Goal: Ask a question

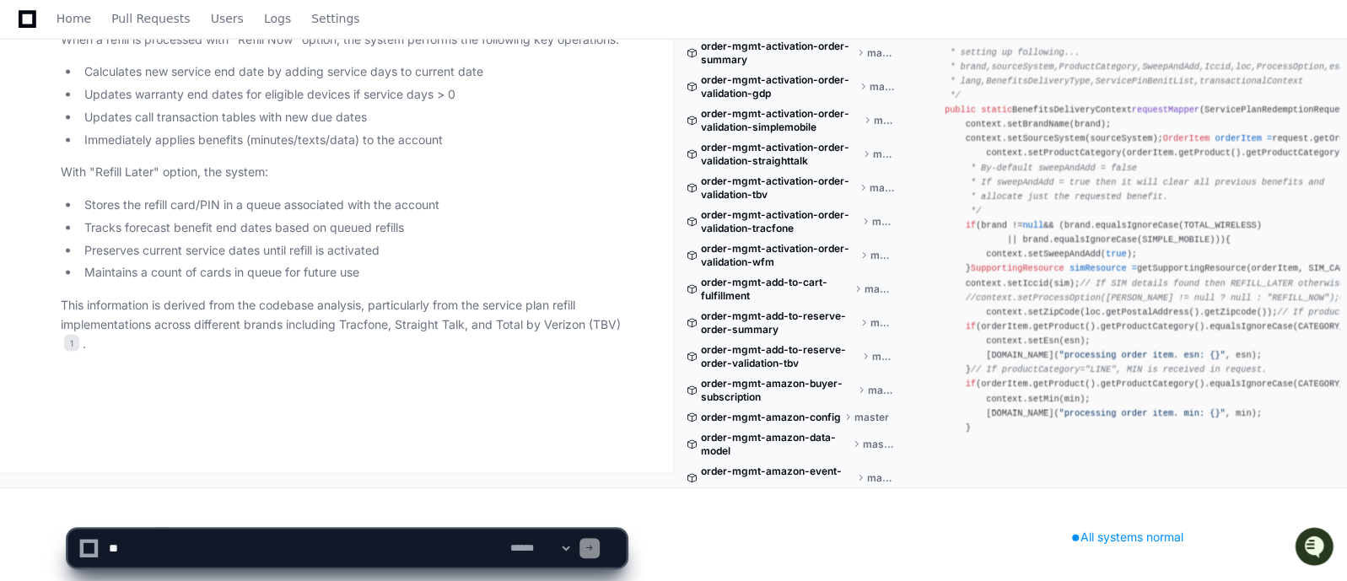
click at [507, 300] on p "This information is derived from the codebase analysis, particularly from the s…" at bounding box center [343, 324] width 565 height 57
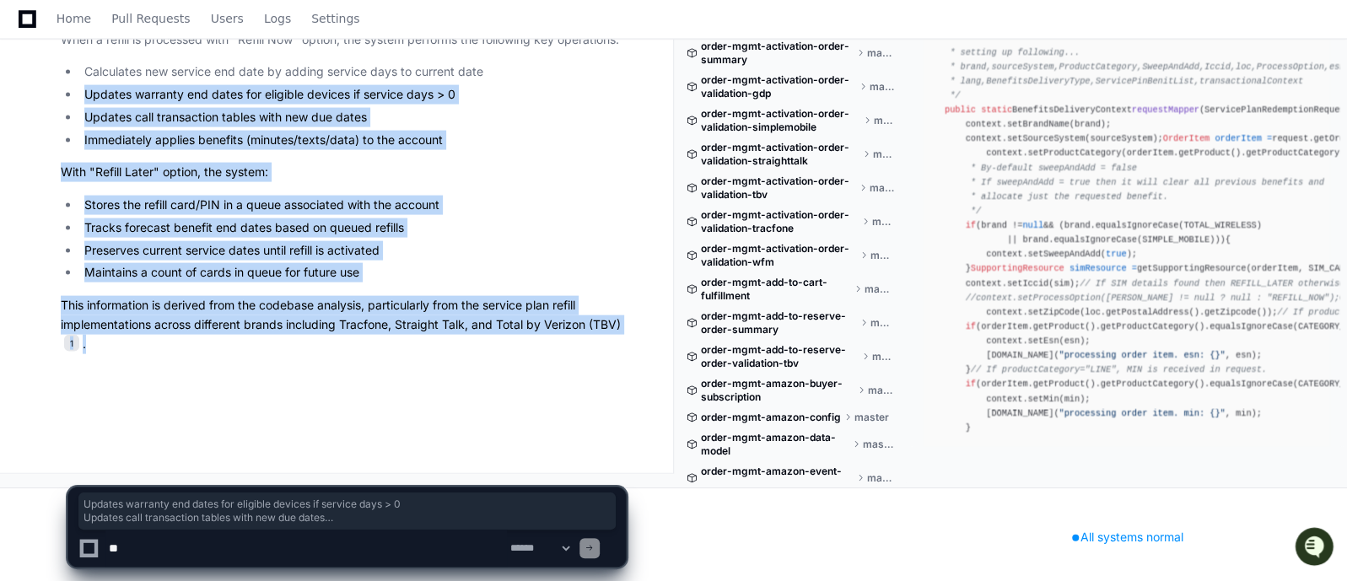
drag, startPoint x: 92, startPoint y: 352, endPoint x: 57, endPoint y: 94, distance: 259.5
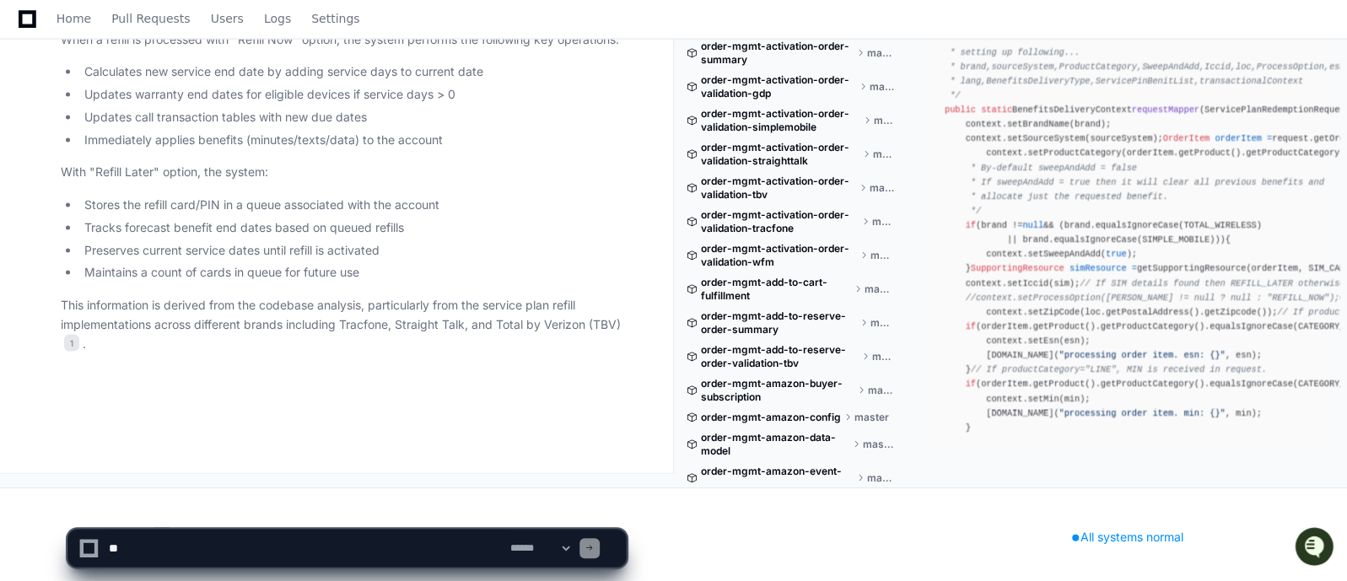
click at [323, 541] on textarea at bounding box center [305, 548] width 401 height 37
click at [80, 548] on icon at bounding box center [89, 548] width 19 height 19
click at [232, 509] on app-app-chat-input "**********" at bounding box center [346, 533] width 559 height 67
click at [160, 85] on li "Updates warranty end dates for eligible devices if service days > 0" at bounding box center [352, 94] width 546 height 19
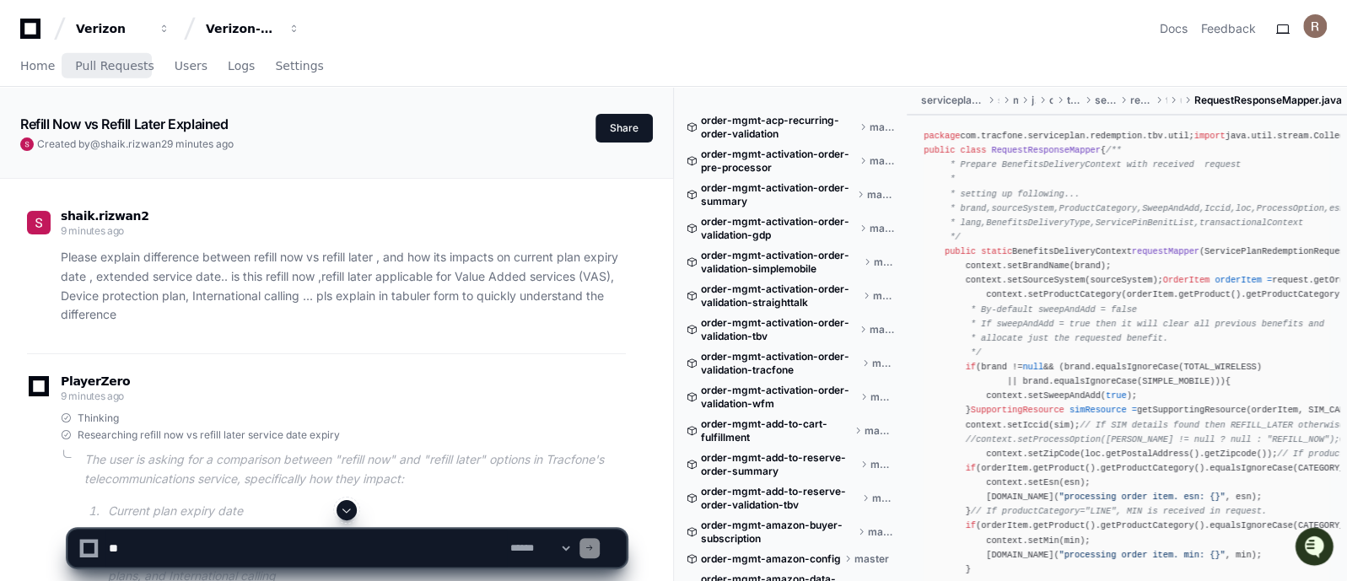
scroll to position [41, 0]
